Goal: Check status: Check status

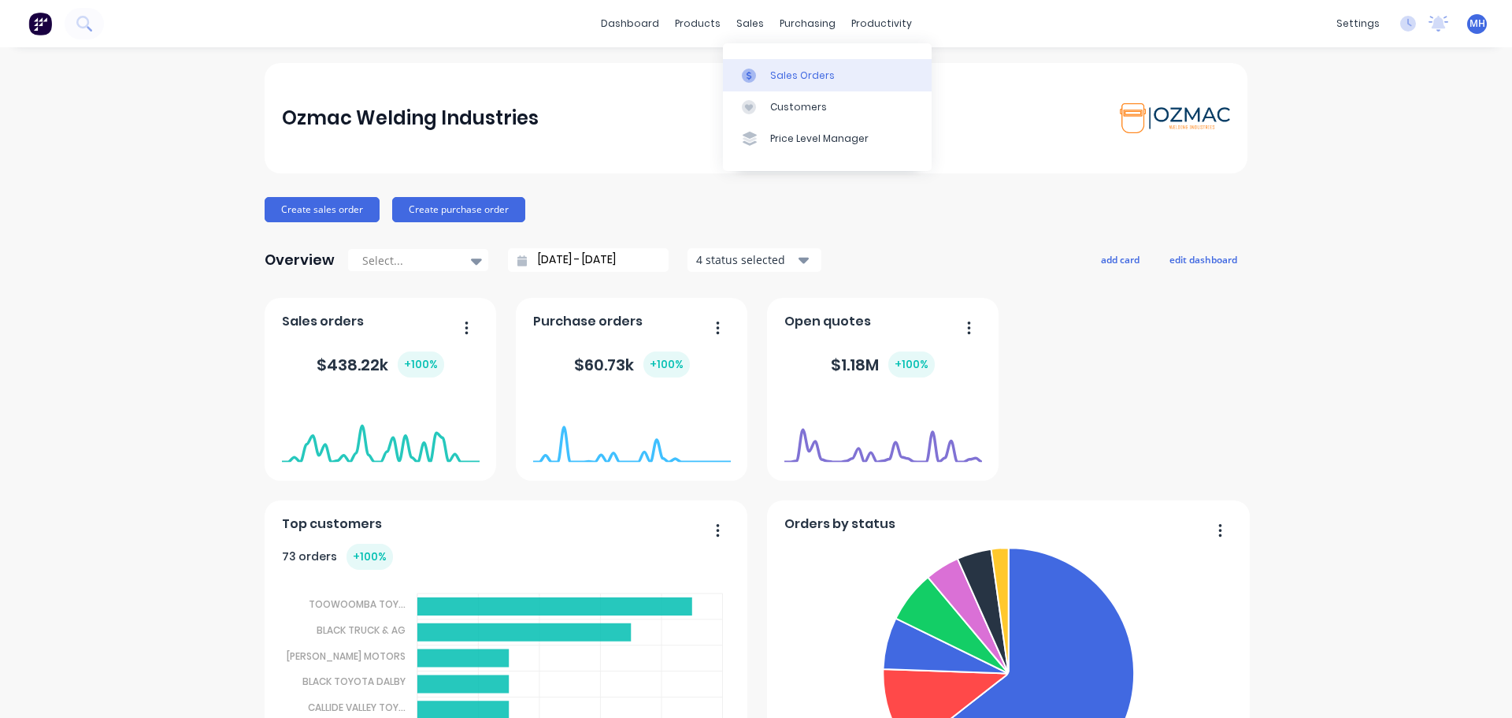
click at [771, 75] on div "Sales Orders" at bounding box center [802, 76] width 65 height 14
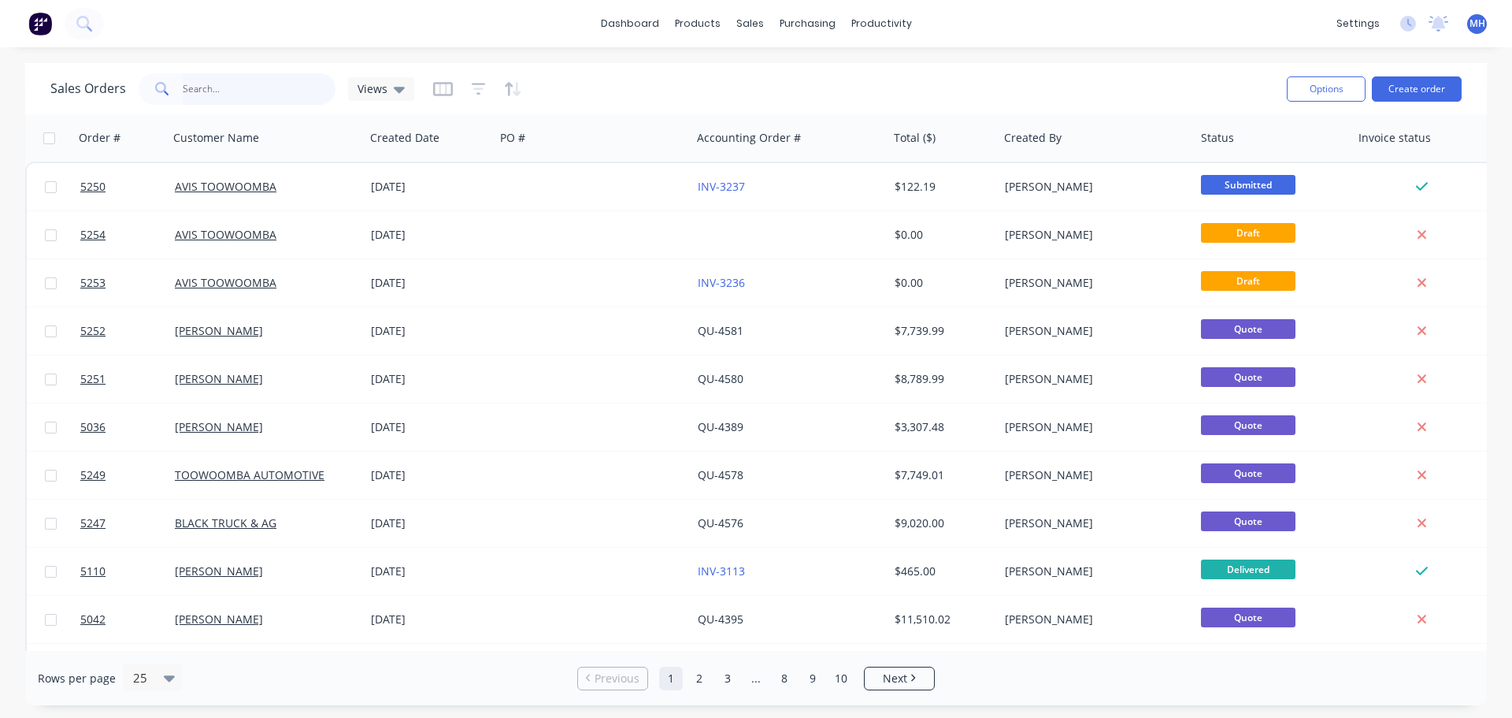
click at [245, 84] on input "text" at bounding box center [260, 89] width 154 height 32
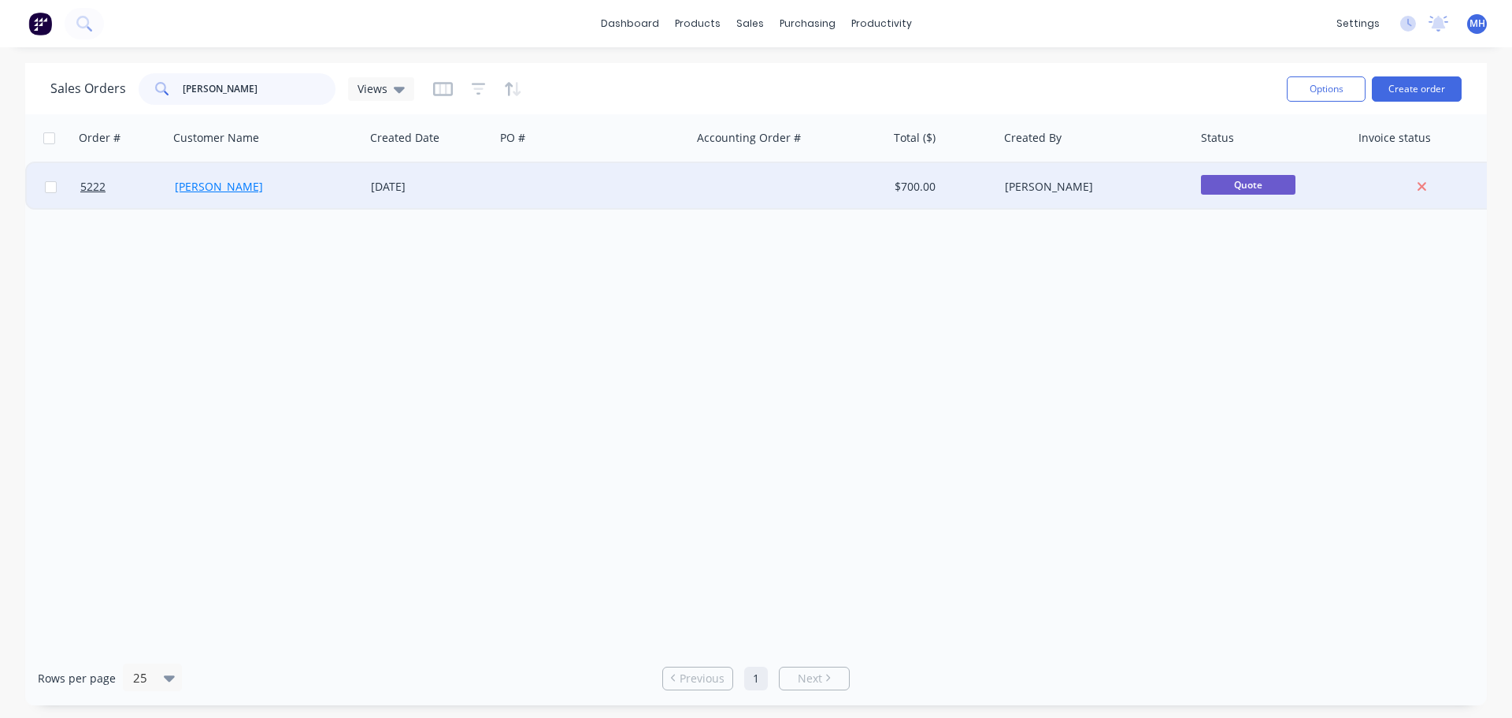
type input "[PERSON_NAME]"
click at [217, 182] on link "[PERSON_NAME]" at bounding box center [219, 186] width 88 height 15
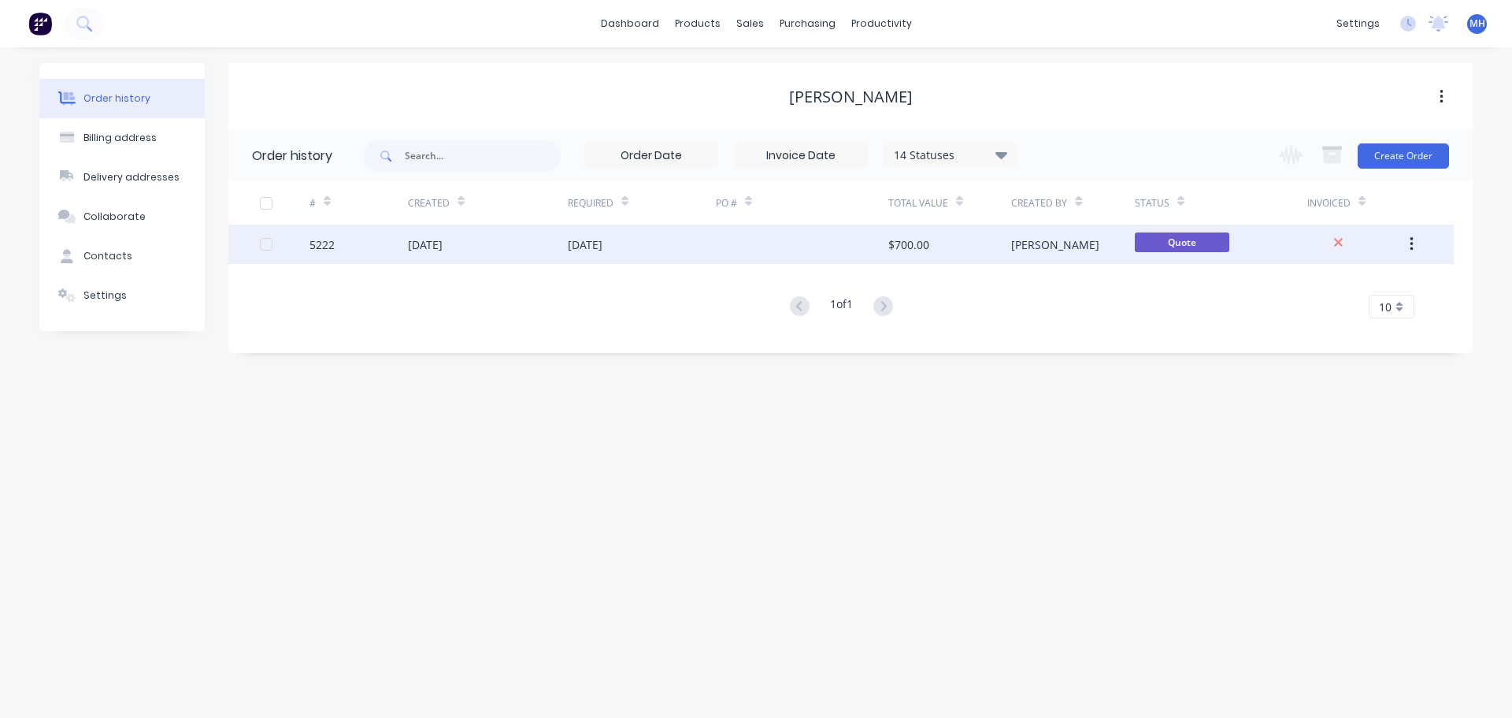
click at [431, 255] on div "[DATE]" at bounding box center [488, 243] width 160 height 39
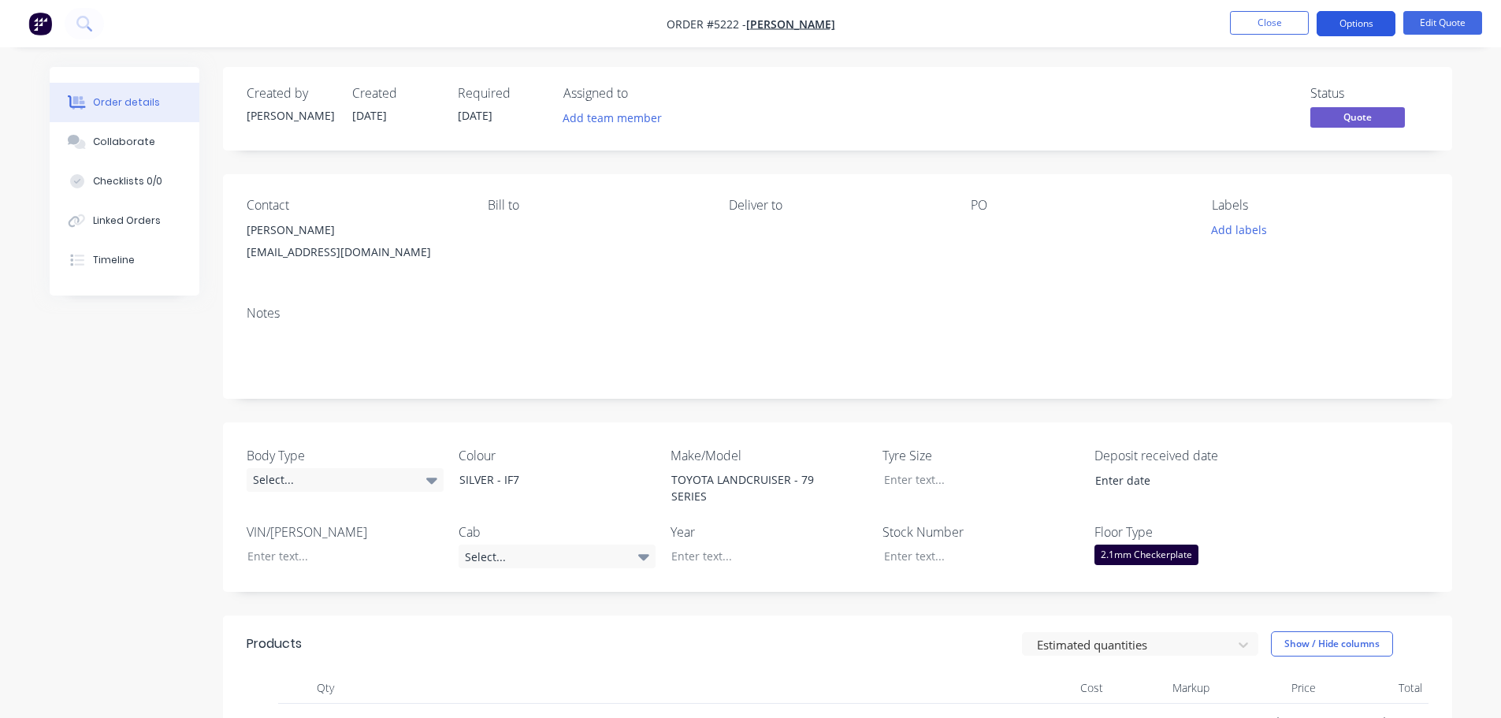
click at [1346, 24] on button "Options" at bounding box center [1355, 23] width 79 height 25
click at [655, 388] on div "Notes" at bounding box center [837, 346] width 1229 height 106
